Goal: Entertainment & Leisure: Consume media (video, audio)

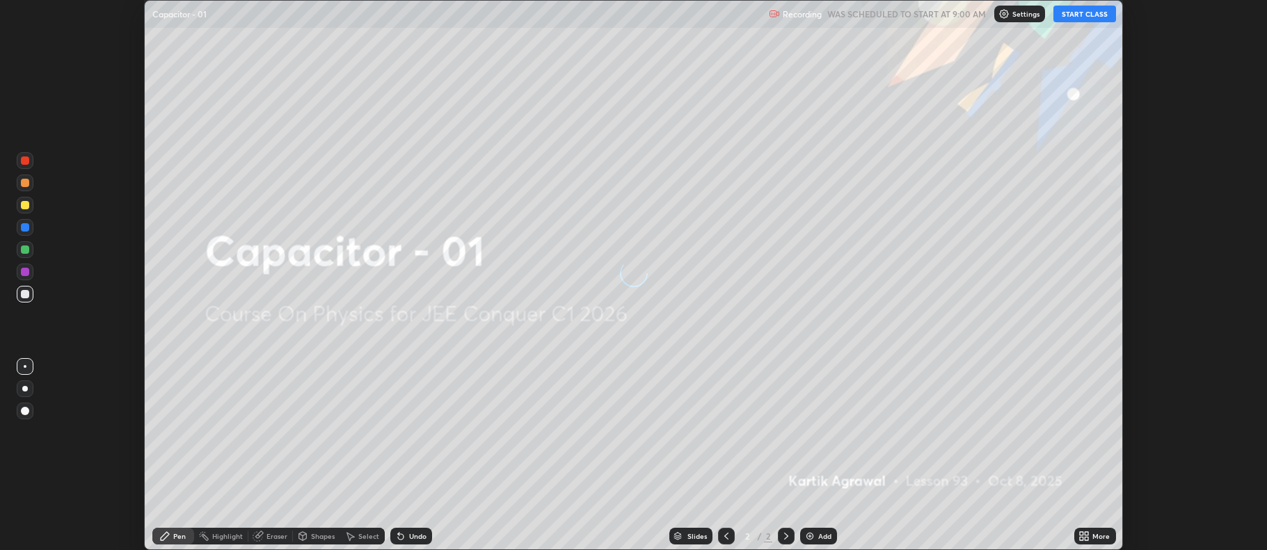
scroll to position [550, 1266]
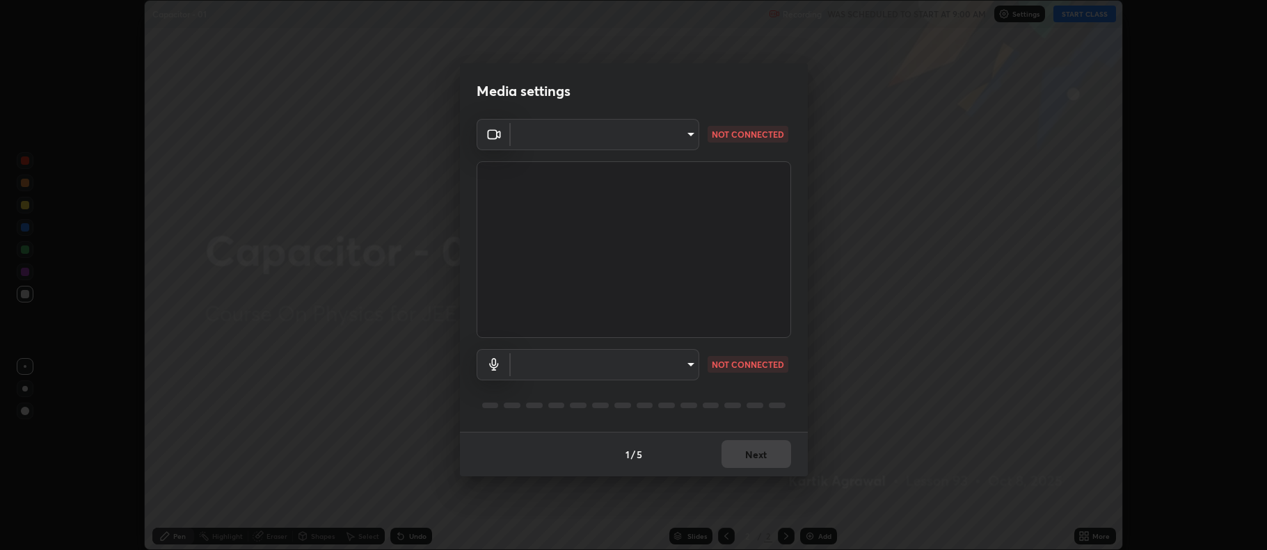
type input "ff6c2ab0558fce6a6a82d7d5f90cca75b578d0ecce094995c07ad100423c80ec"
type input "badd80ea7fbad1d8a72a520f29b78ead89bb293df12f863f6ab2c23ec585b874"
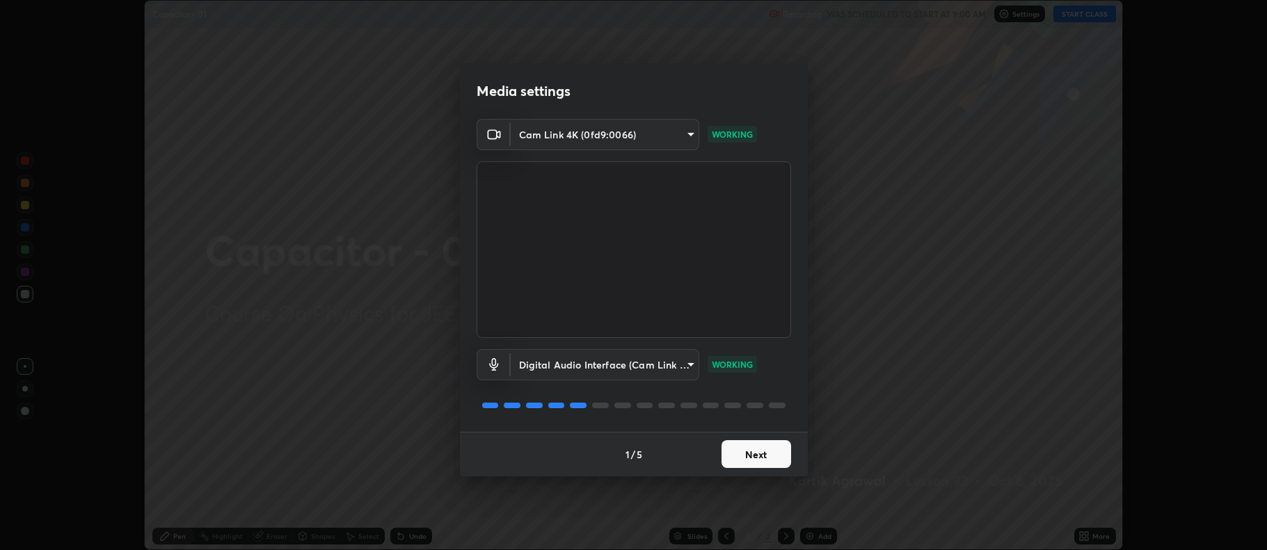
click at [735, 460] on button "Next" at bounding box center [756, 454] width 70 height 28
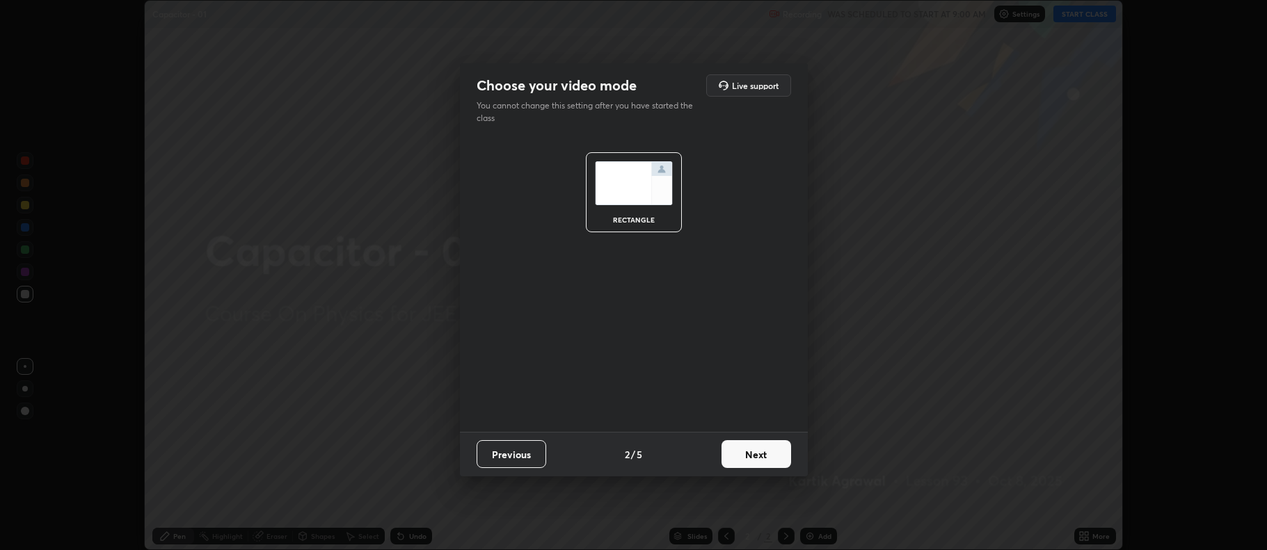
click at [740, 456] on button "Next" at bounding box center [756, 454] width 70 height 28
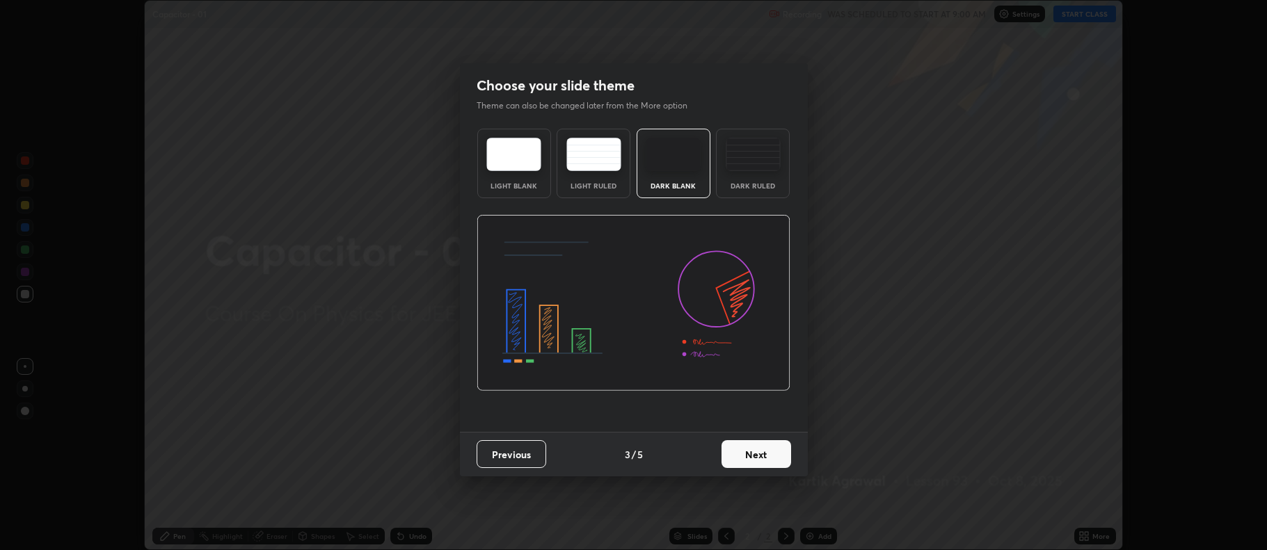
click at [746, 454] on button "Next" at bounding box center [756, 454] width 70 height 28
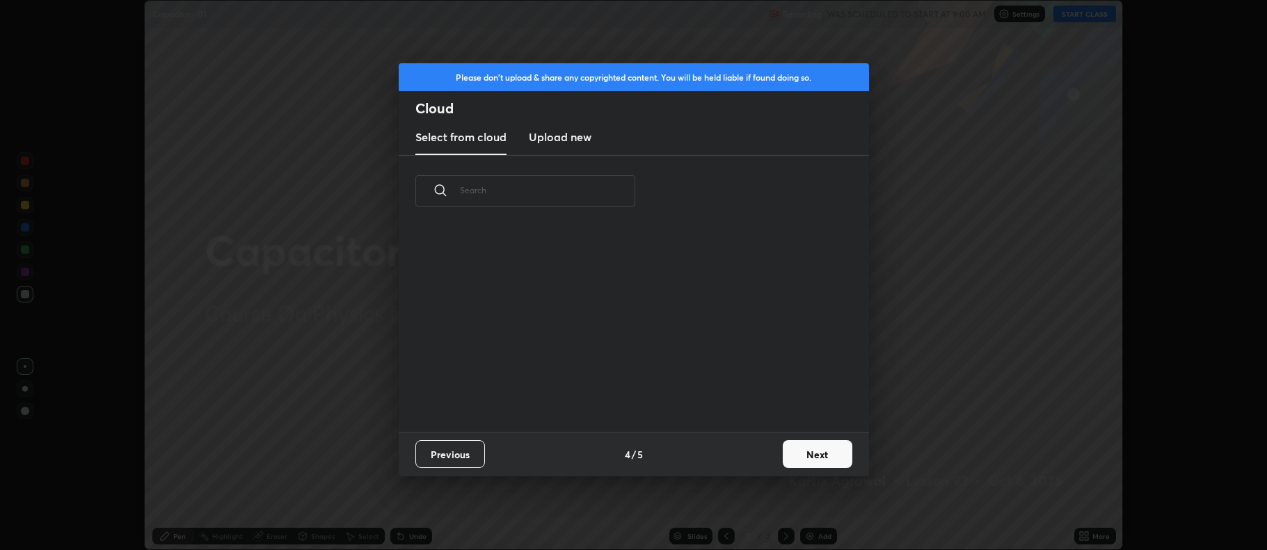
click at [801, 451] on button "Next" at bounding box center [817, 454] width 70 height 28
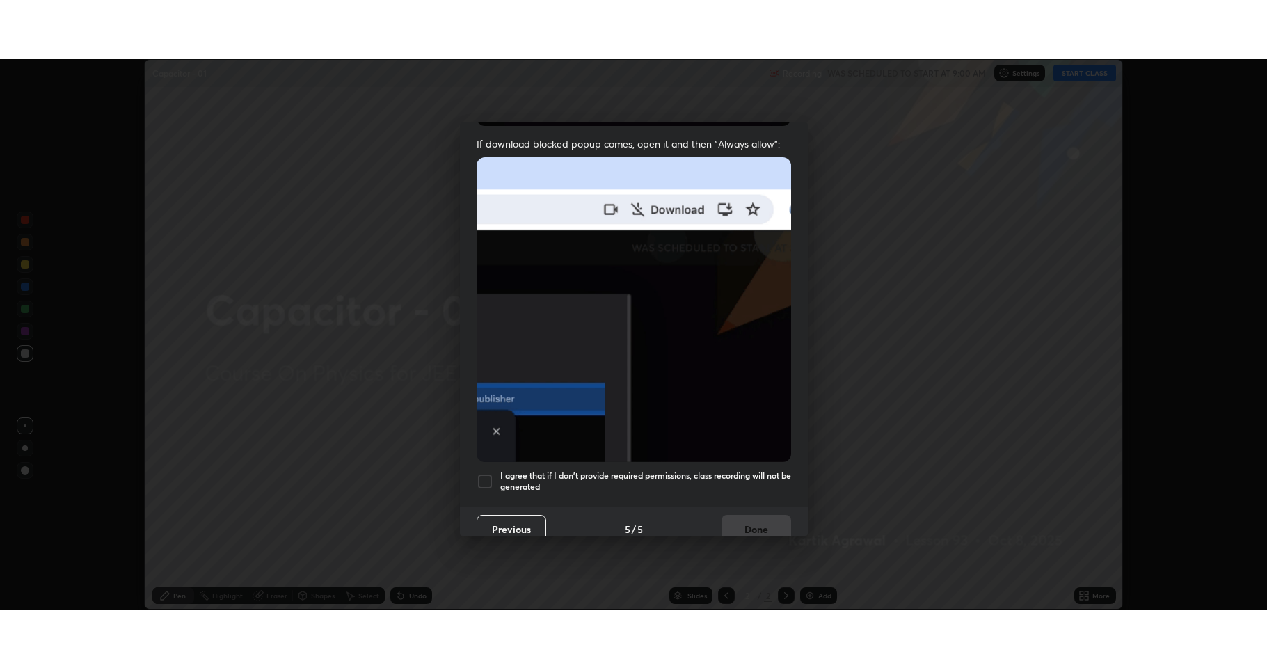
scroll to position [282, 0]
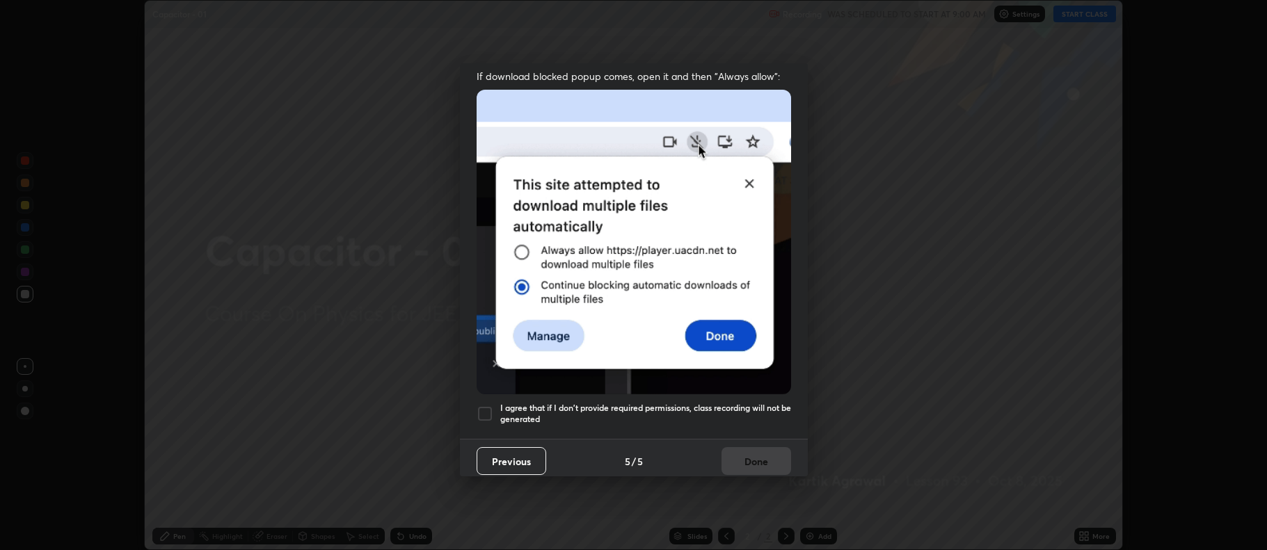
click at [482, 409] on div at bounding box center [484, 413] width 17 height 17
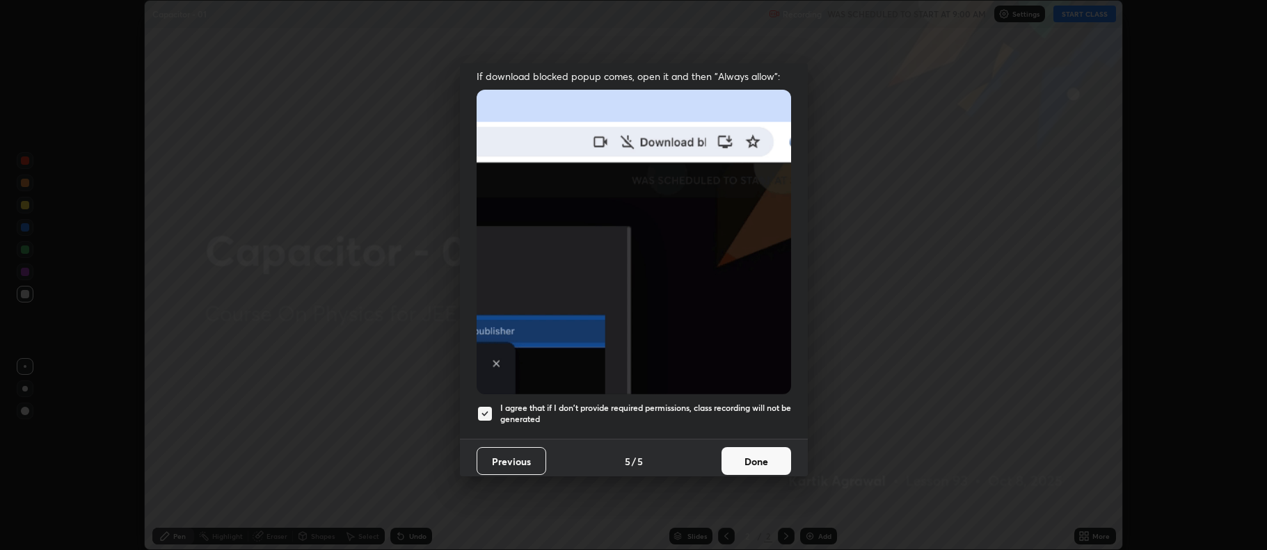
click at [740, 452] on button "Done" at bounding box center [756, 461] width 70 height 28
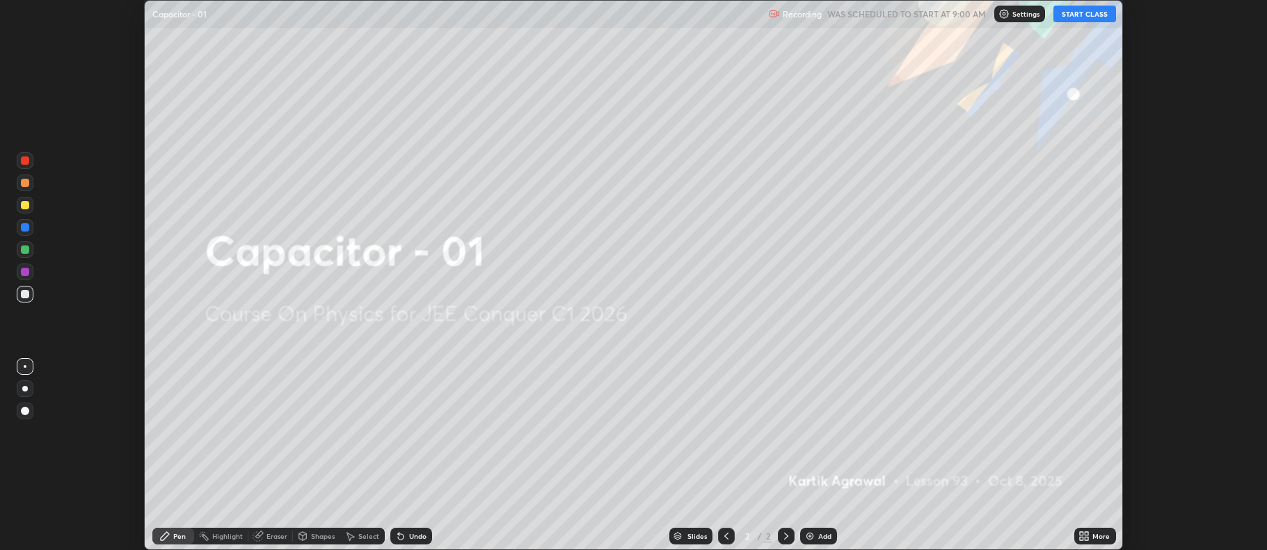
click at [1100, 533] on div "More" at bounding box center [1100, 536] width 17 height 7
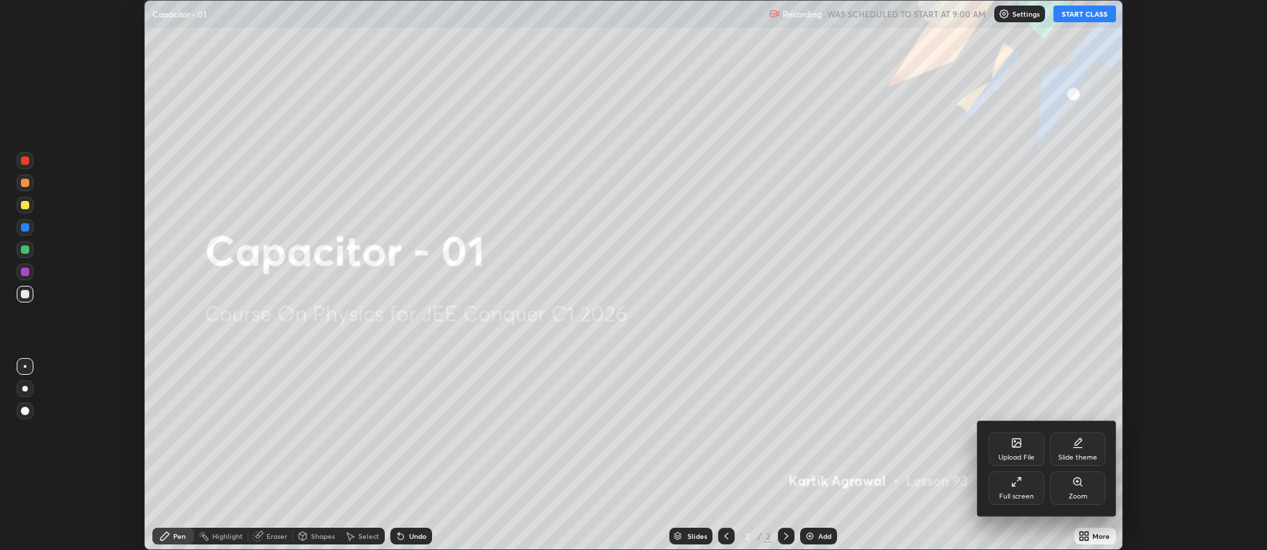
click at [1038, 481] on div "Full screen" at bounding box center [1016, 488] width 56 height 33
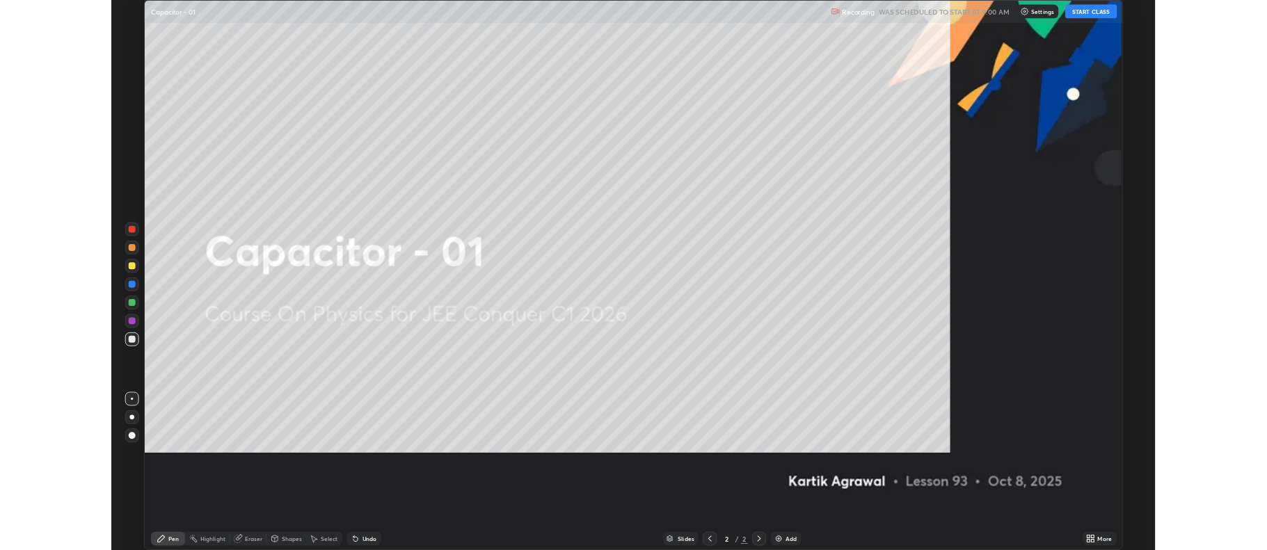
scroll to position [668, 1267]
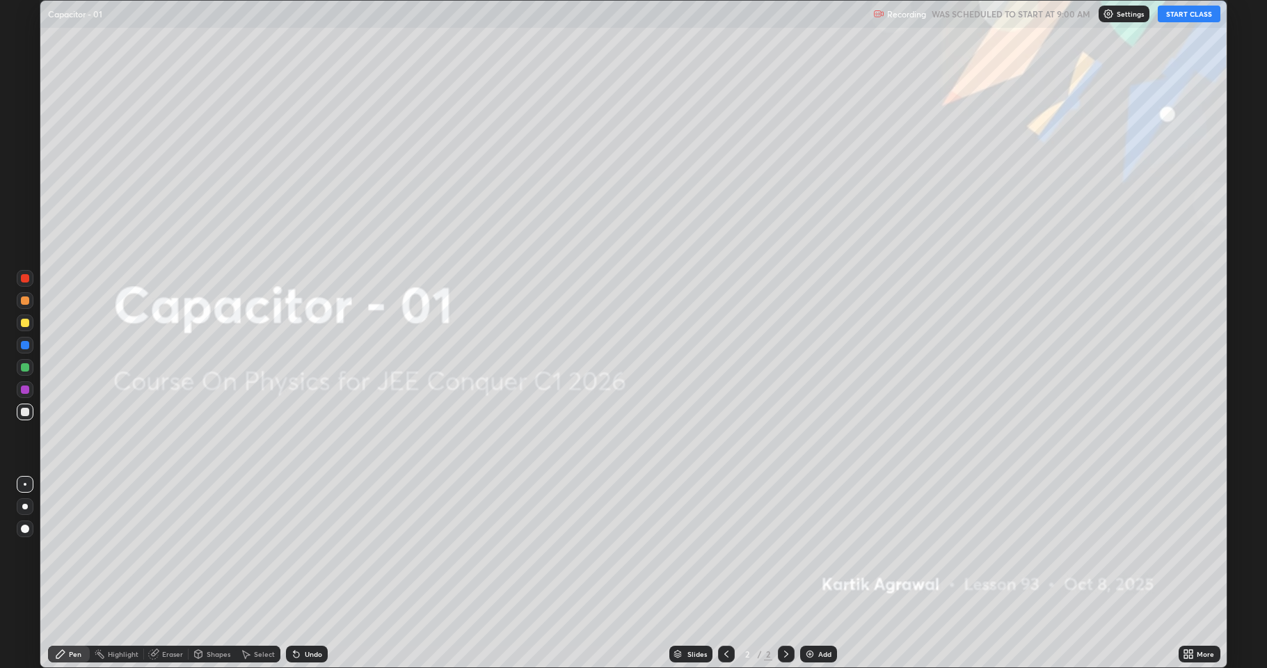
click at [1201, 10] on button "START CLASS" at bounding box center [1188, 14] width 63 height 17
click at [813, 549] on img at bounding box center [809, 653] width 11 height 11
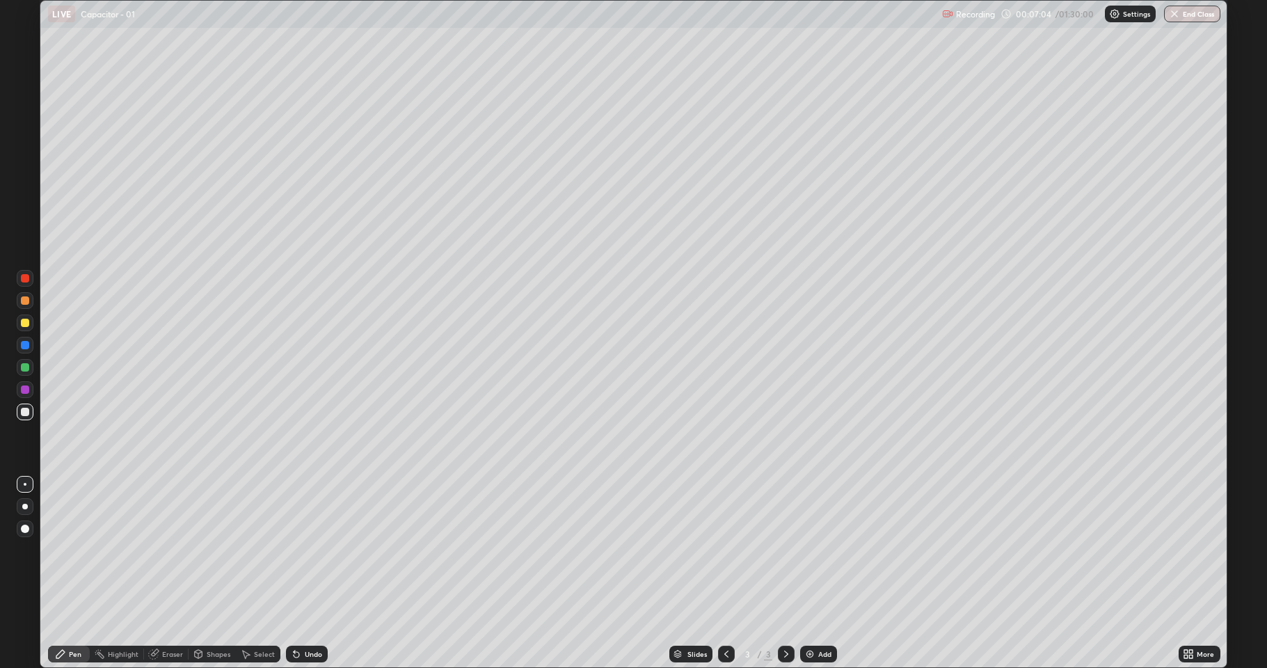
click at [19, 412] on div at bounding box center [25, 411] width 17 height 17
click at [28, 366] on div at bounding box center [25, 367] width 8 height 8
click at [26, 306] on div at bounding box center [25, 300] width 17 height 17
click at [22, 412] on div at bounding box center [25, 412] width 8 height 8
click at [25, 367] on div at bounding box center [25, 367] width 8 height 8
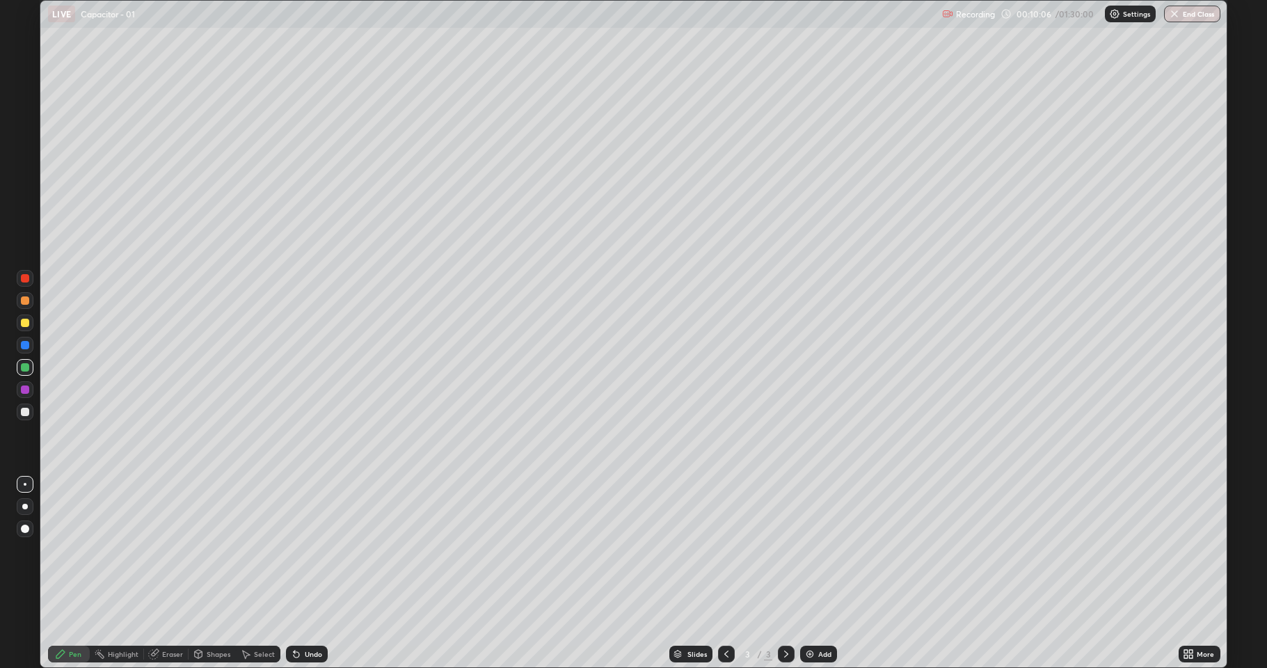
click at [21, 412] on div at bounding box center [25, 412] width 8 height 8
click at [27, 325] on div at bounding box center [25, 323] width 8 height 8
click at [176, 549] on div "Eraser" at bounding box center [166, 653] width 45 height 17
click at [61, 549] on icon at bounding box center [60, 654] width 8 height 8
click at [812, 549] on div "Add" at bounding box center [818, 653] width 37 height 17
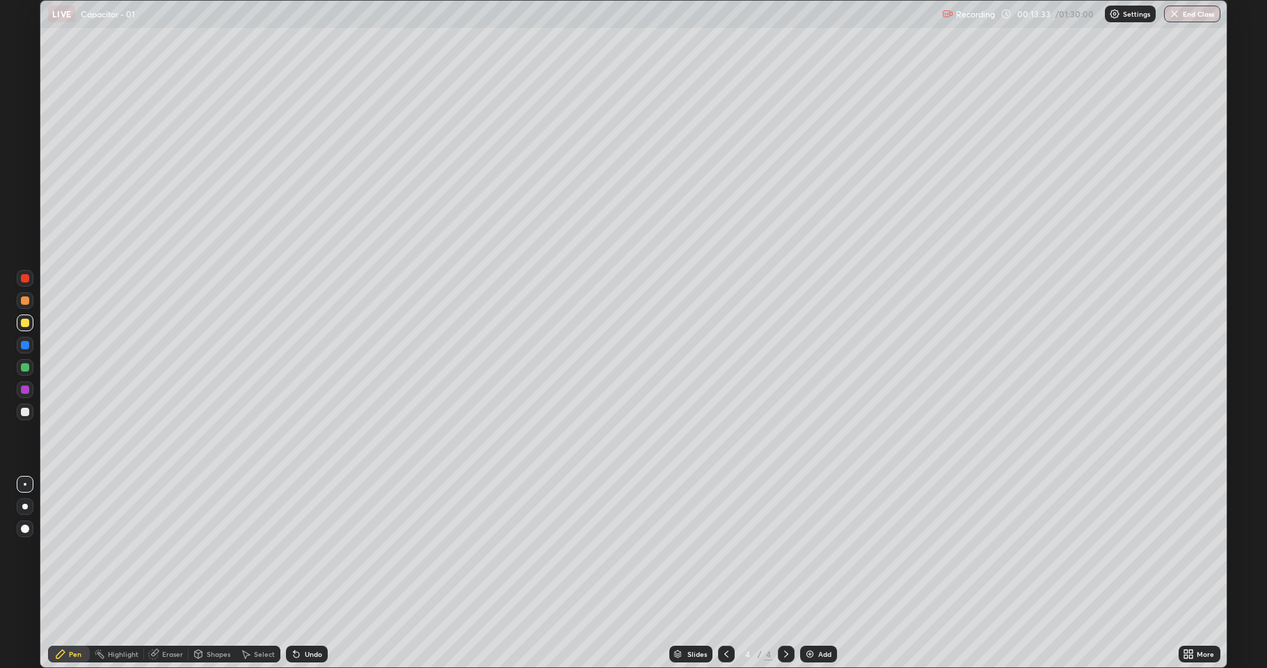
click at [25, 298] on div at bounding box center [25, 300] width 8 height 8
click at [23, 323] on div at bounding box center [25, 323] width 8 height 8
click at [730, 549] on div at bounding box center [726, 654] width 17 height 28
click at [785, 549] on icon at bounding box center [785, 653] width 11 height 11
click at [310, 549] on div "Undo" at bounding box center [313, 653] width 17 height 7
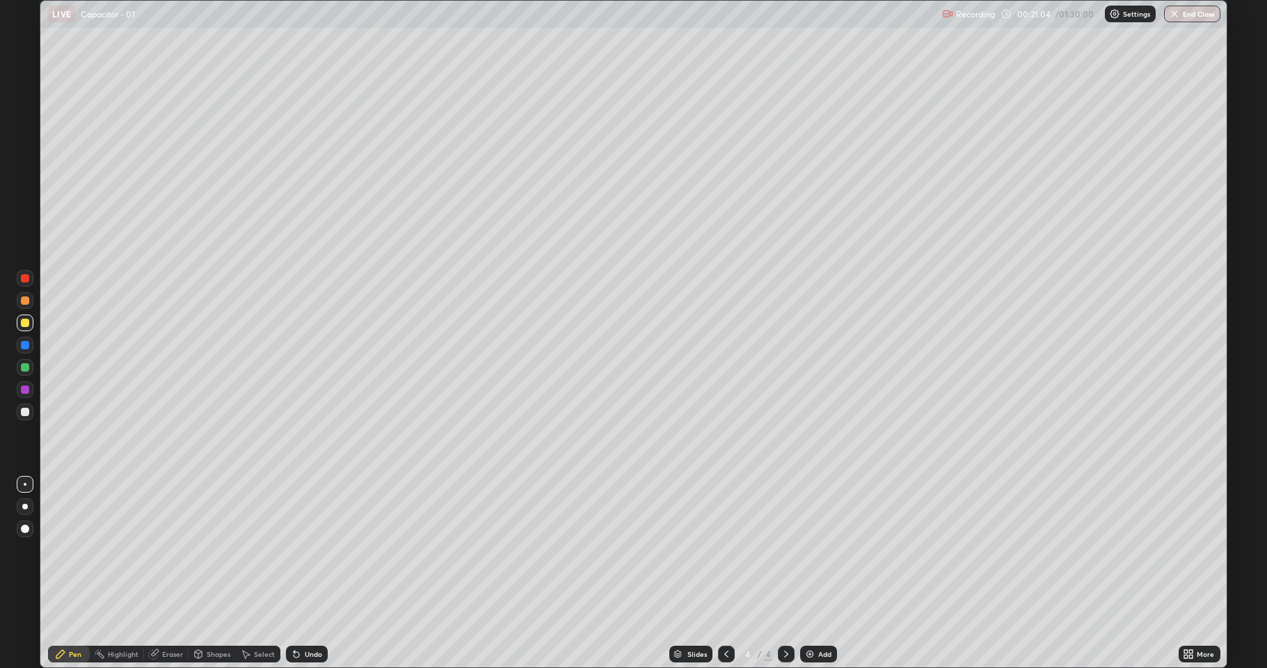
click at [822, 549] on div "Add" at bounding box center [818, 653] width 37 height 17
click at [22, 297] on div at bounding box center [25, 300] width 8 height 8
click at [24, 326] on div at bounding box center [25, 323] width 8 height 8
click at [204, 549] on div "Shapes" at bounding box center [211, 653] width 47 height 17
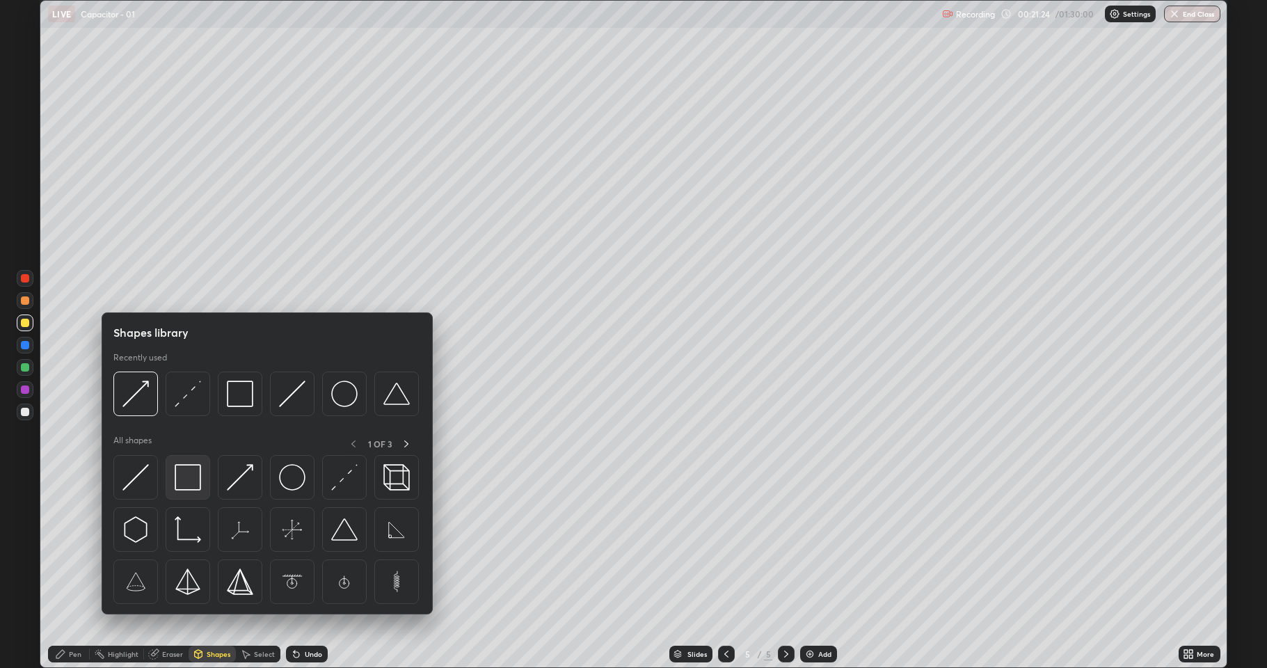
click at [186, 482] on img at bounding box center [188, 477] width 26 height 26
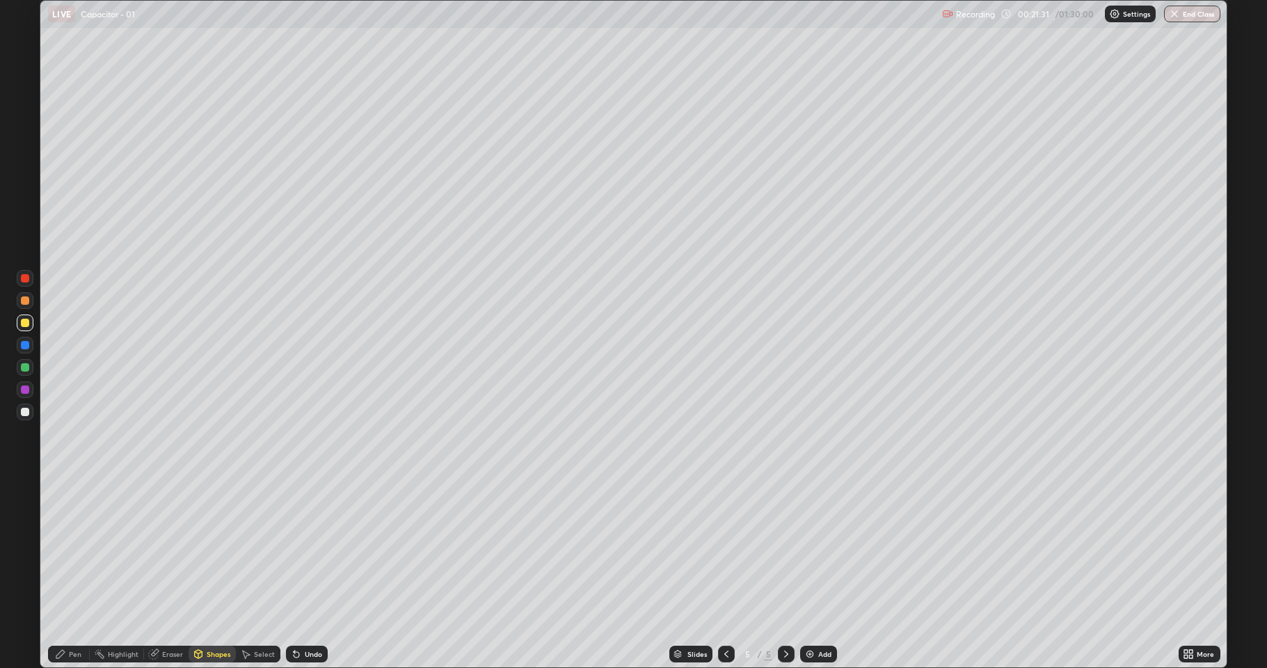
click at [70, 549] on div "Pen" at bounding box center [69, 653] width 42 height 17
click at [24, 368] on div at bounding box center [25, 367] width 8 height 8
click at [27, 344] on div at bounding box center [25, 345] width 8 height 8
click at [21, 412] on div at bounding box center [25, 412] width 8 height 8
click at [22, 410] on div at bounding box center [25, 412] width 8 height 8
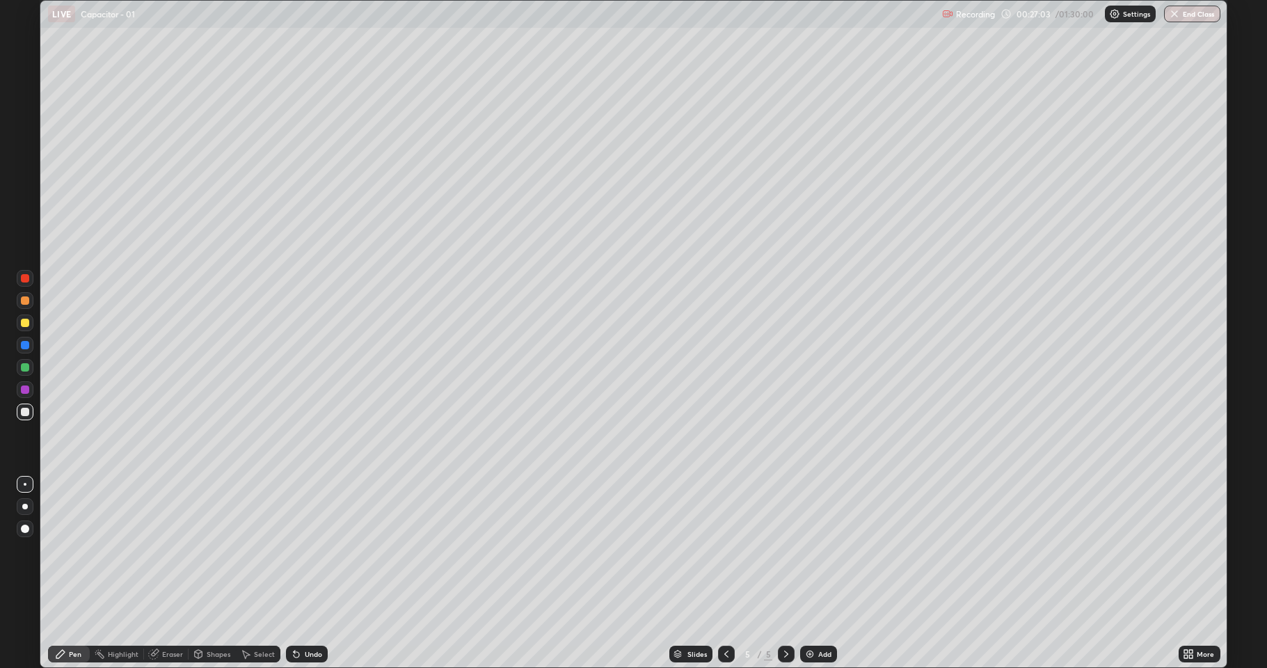
click at [821, 549] on div "Add" at bounding box center [824, 653] width 13 height 7
click at [22, 370] on div at bounding box center [25, 367] width 8 height 8
click at [25, 300] on div at bounding box center [25, 300] width 8 height 8
click at [28, 367] on div at bounding box center [25, 367] width 8 height 8
click at [27, 410] on div at bounding box center [25, 412] width 8 height 8
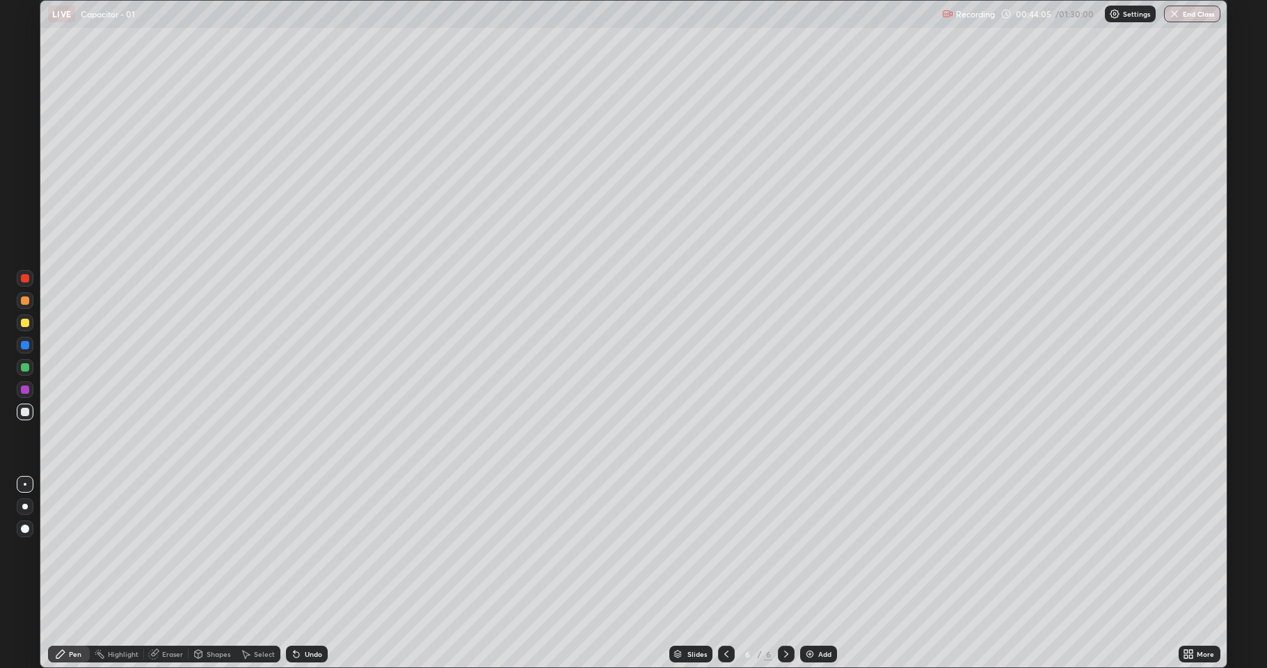
click at [170, 549] on div "Eraser" at bounding box center [172, 653] width 21 height 7
click at [26, 549] on icon at bounding box center [26, 606] width 8 height 7
click at [310, 549] on div "Undo" at bounding box center [307, 653] width 42 height 17
click at [58, 549] on icon at bounding box center [60, 653] width 11 height 11
click at [260, 549] on div "Select" at bounding box center [264, 653] width 21 height 7
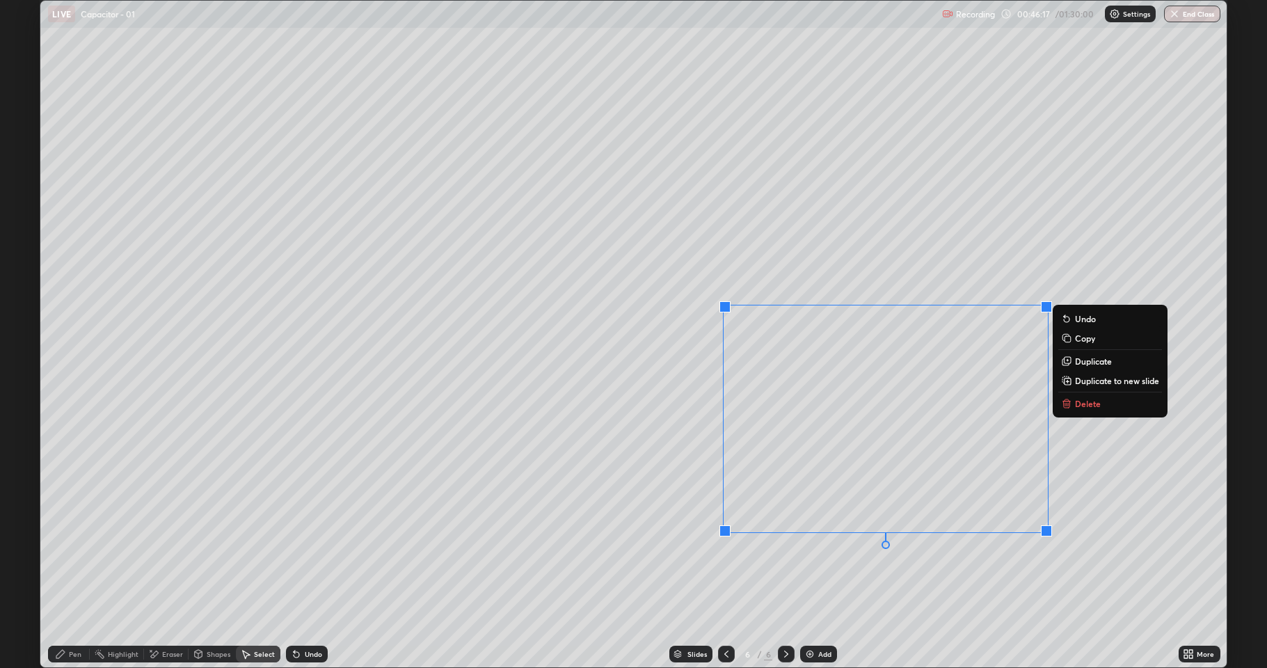
click at [1077, 410] on button "Delete" at bounding box center [1110, 403] width 104 height 17
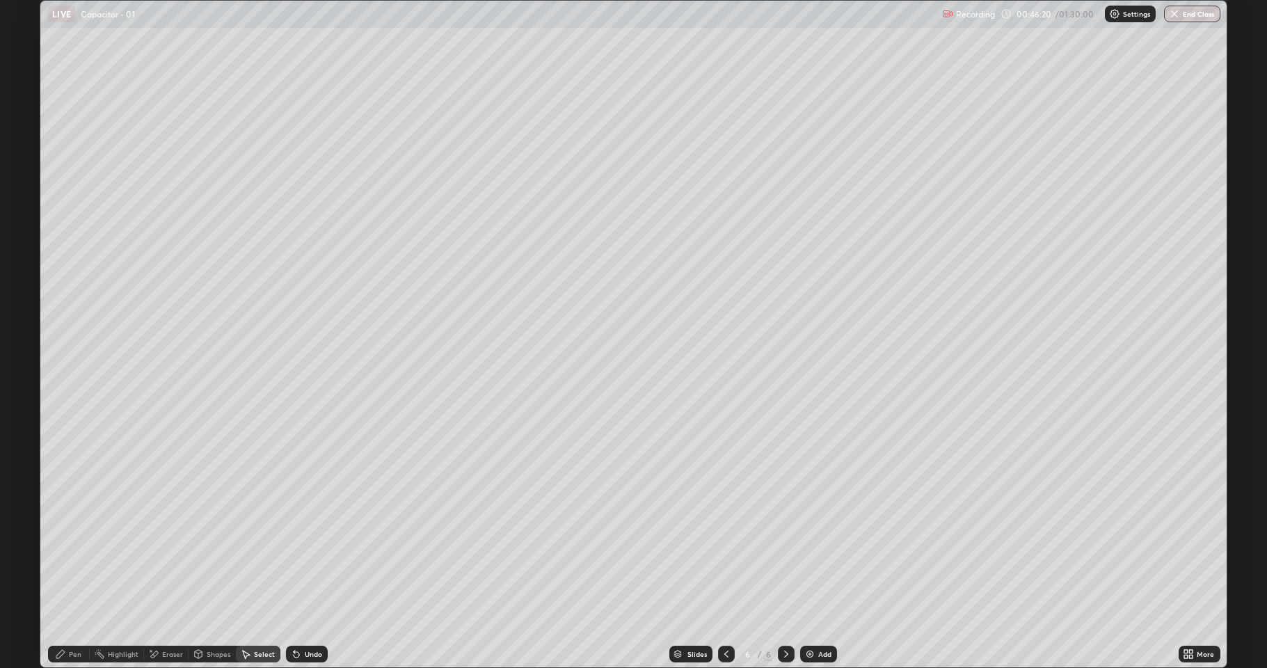
click at [75, 549] on div "Pen" at bounding box center [75, 653] width 13 height 7
click at [32, 368] on div at bounding box center [25, 367] width 17 height 17
click at [821, 549] on div "Add" at bounding box center [824, 653] width 13 height 7
click at [27, 300] on div at bounding box center [25, 300] width 8 height 8
click at [26, 320] on div at bounding box center [25, 323] width 8 height 8
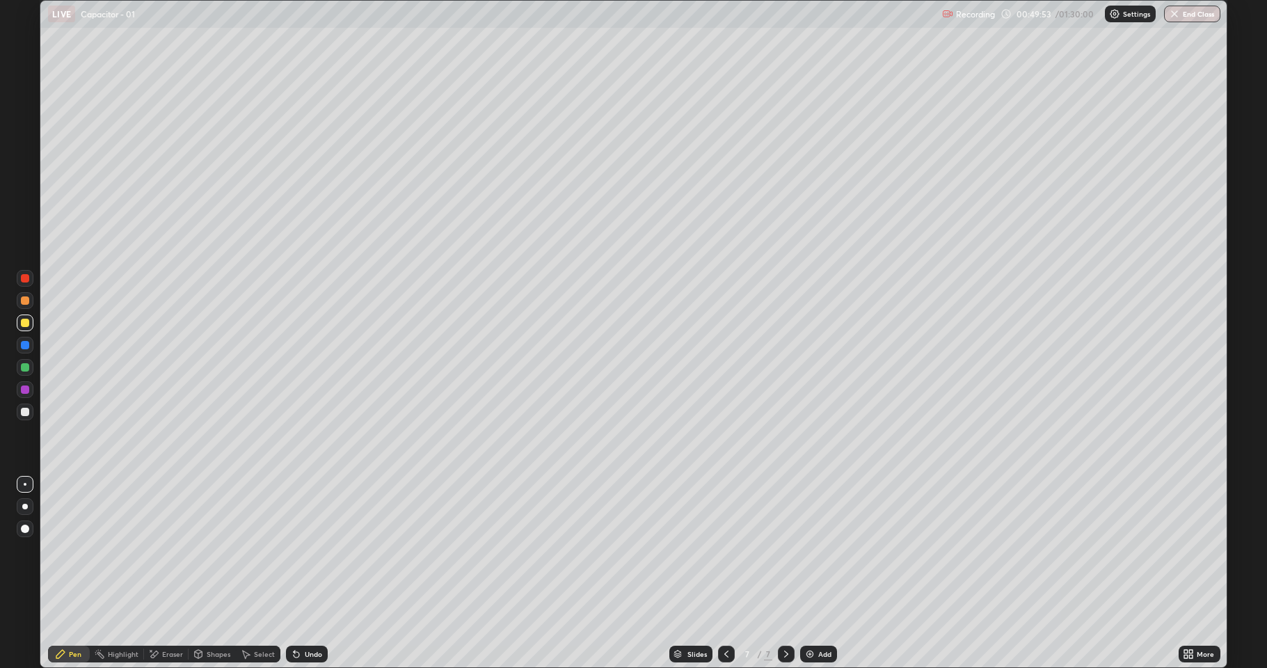
click at [24, 368] on div at bounding box center [25, 367] width 8 height 8
click at [24, 408] on div at bounding box center [25, 412] width 8 height 8
click at [816, 549] on div "Add" at bounding box center [818, 653] width 37 height 17
click at [32, 320] on div at bounding box center [25, 322] width 17 height 17
click at [25, 303] on div at bounding box center [25, 300] width 8 height 8
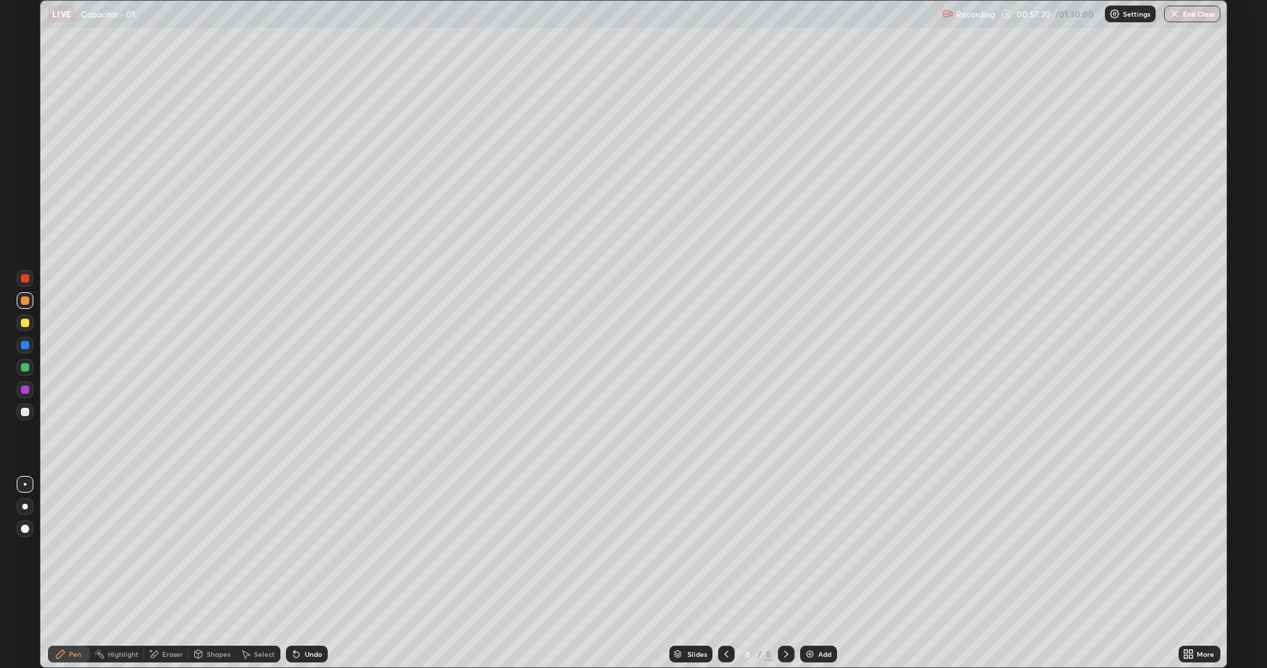
click at [25, 323] on div at bounding box center [25, 323] width 8 height 8
click at [18, 298] on div at bounding box center [25, 300] width 17 height 17
click at [30, 406] on div at bounding box center [25, 411] width 17 height 17
click at [24, 323] on div at bounding box center [25, 323] width 8 height 8
click at [809, 549] on img at bounding box center [809, 653] width 11 height 11
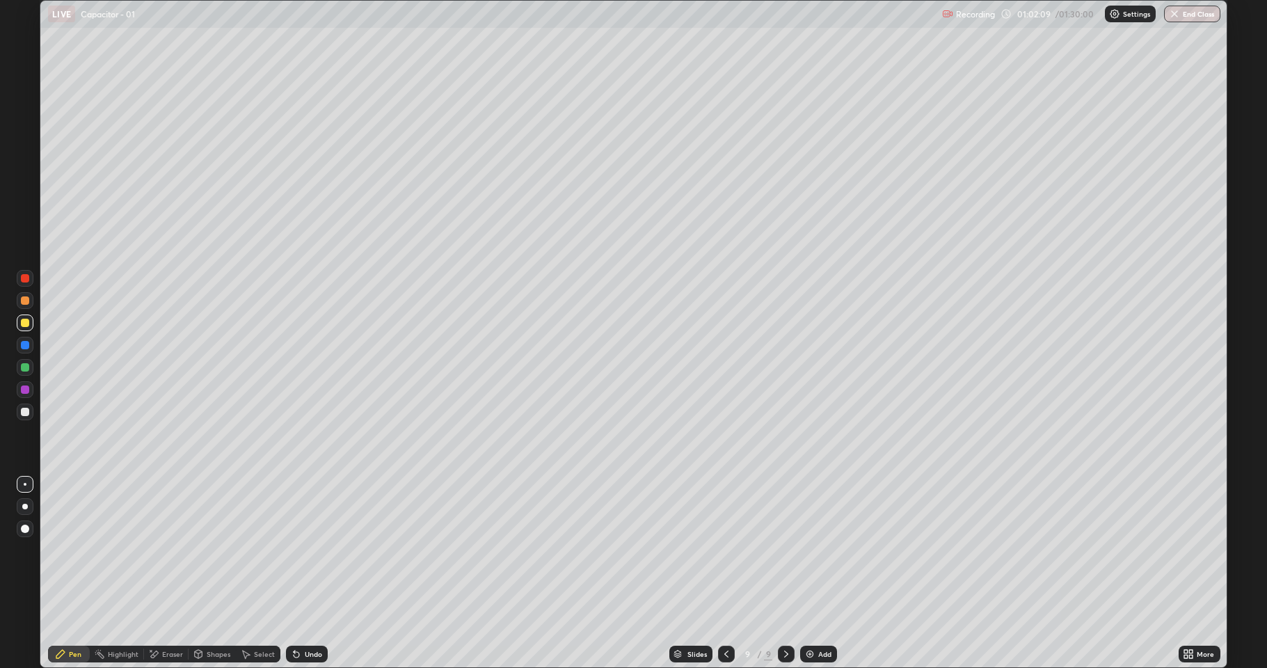
click at [27, 299] on div at bounding box center [25, 300] width 8 height 8
click at [306, 549] on div "Undo" at bounding box center [313, 653] width 17 height 7
click at [28, 323] on div at bounding box center [25, 323] width 8 height 8
click at [26, 364] on div at bounding box center [25, 367] width 8 height 8
click at [728, 549] on icon at bounding box center [726, 653] width 11 height 11
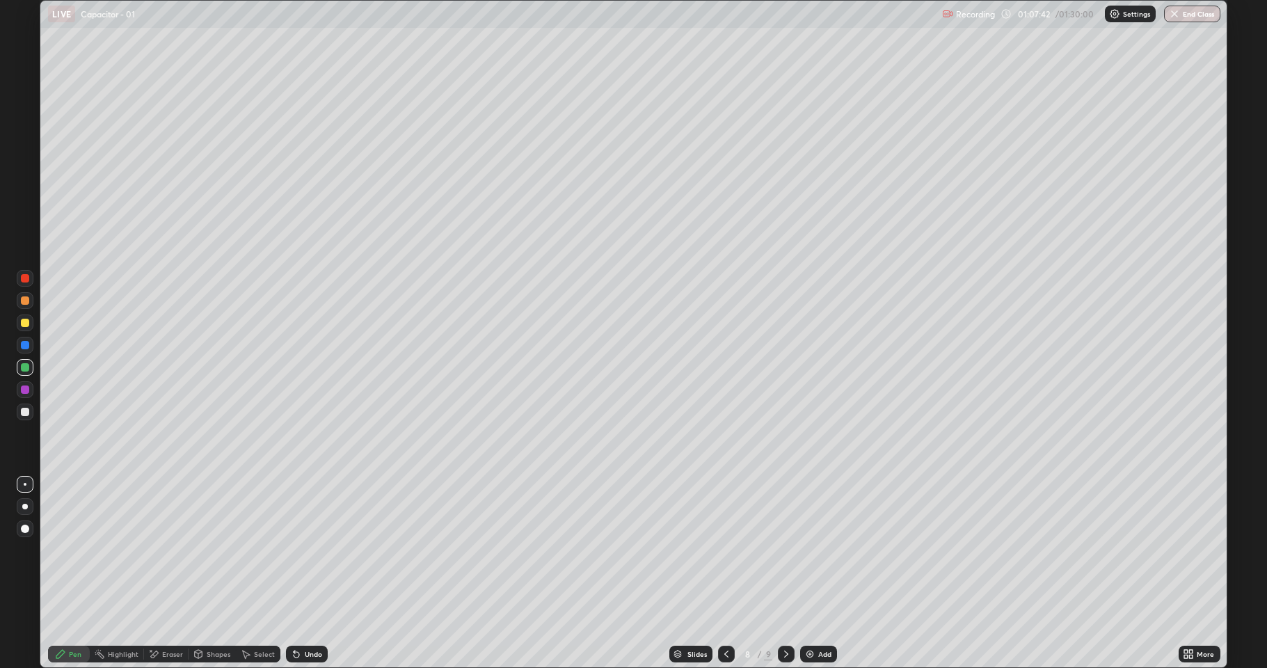
click at [785, 549] on icon at bounding box center [785, 653] width 11 height 11
click at [833, 549] on div "Add" at bounding box center [818, 653] width 37 height 17
click at [29, 412] on div at bounding box center [25, 412] width 8 height 8
click at [1196, 15] on button "End Class" at bounding box center [1192, 14] width 55 height 17
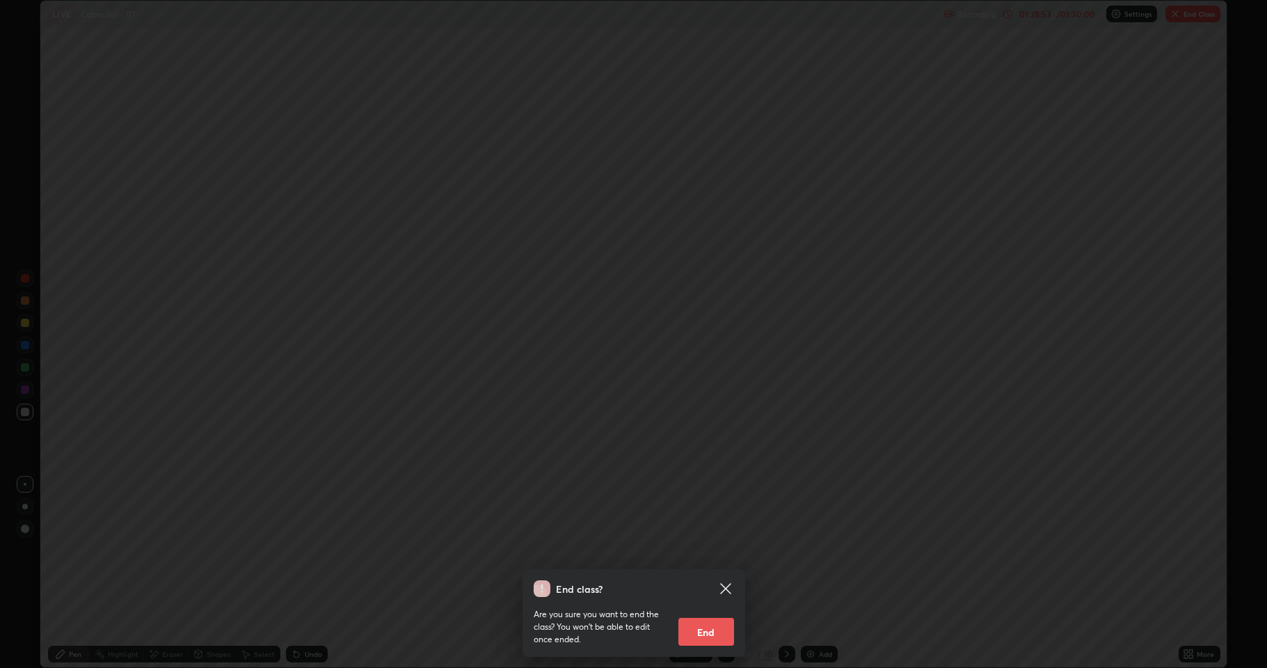
click at [725, 549] on icon at bounding box center [725, 588] width 17 height 17
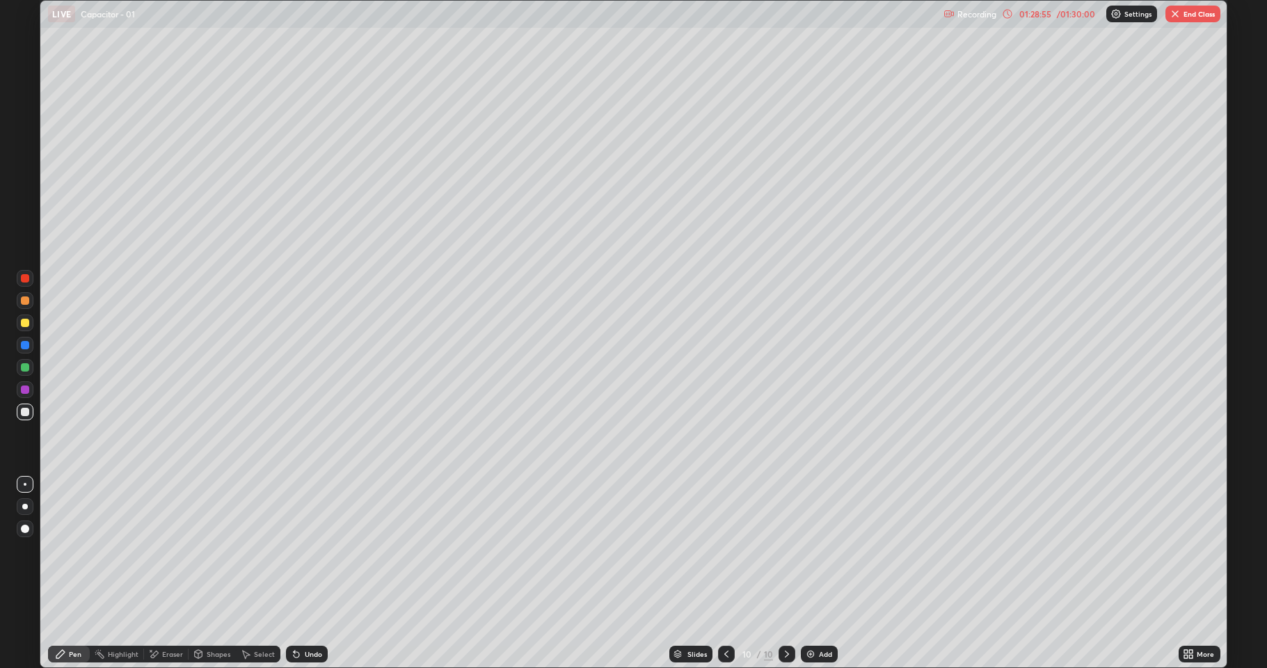
click at [1176, 19] on img "button" at bounding box center [1174, 13] width 11 height 11
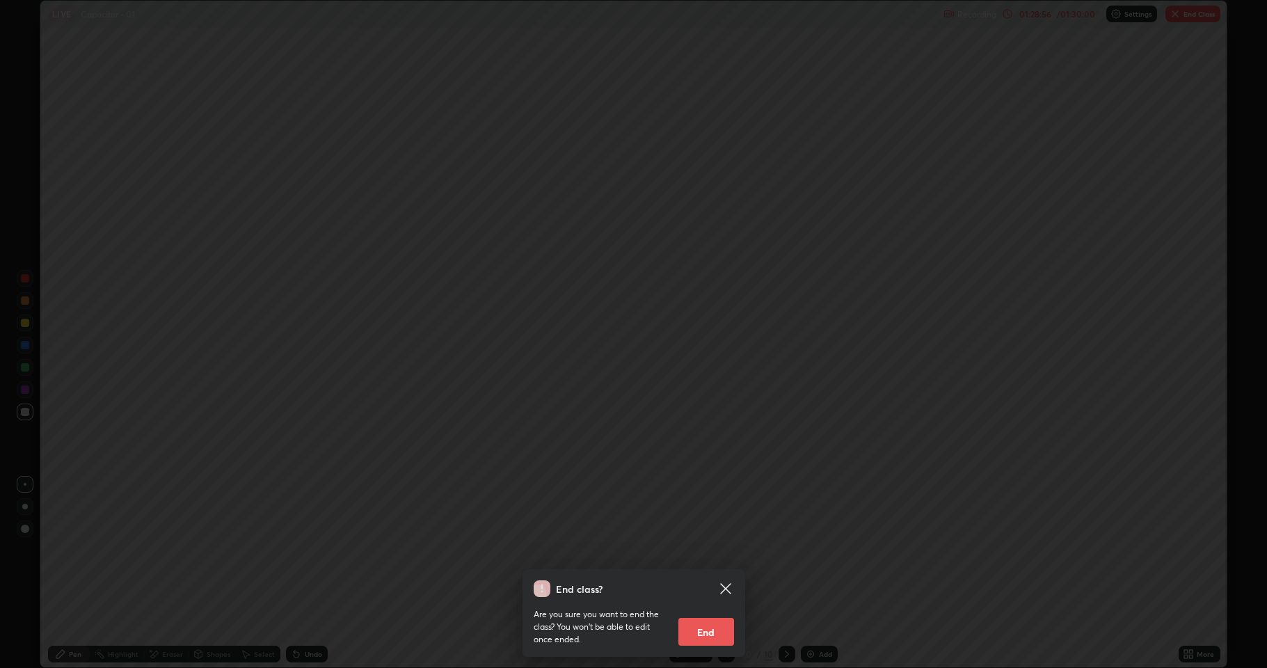
click at [714, 549] on button "End" at bounding box center [706, 632] width 56 height 28
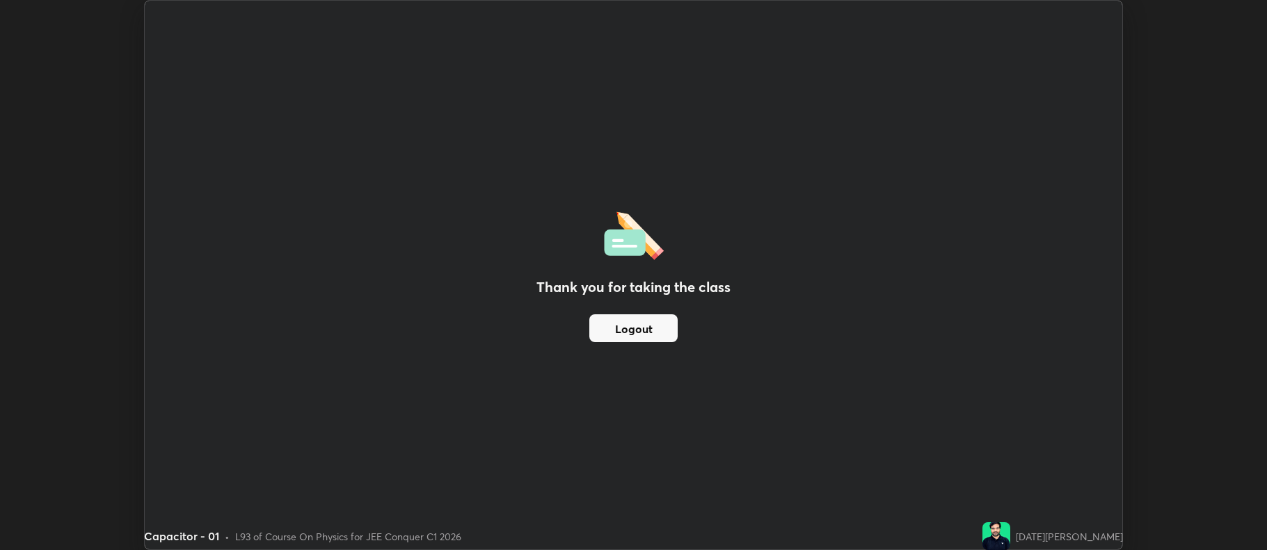
scroll to position [69003, 68286]
